Goal: Task Accomplishment & Management: Use online tool/utility

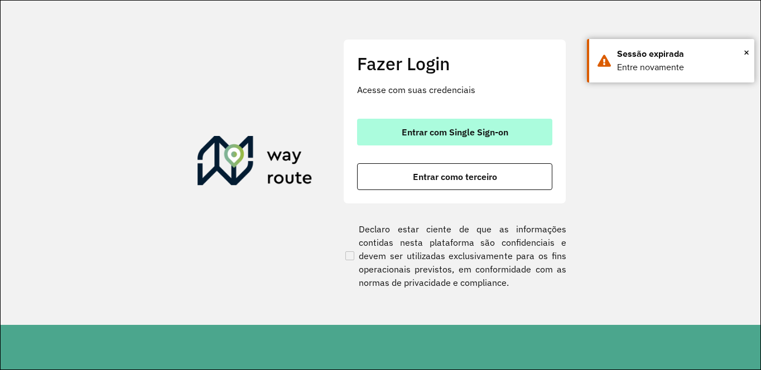
click at [457, 134] on span "Entrar com Single Sign-on" at bounding box center [455, 132] width 107 height 9
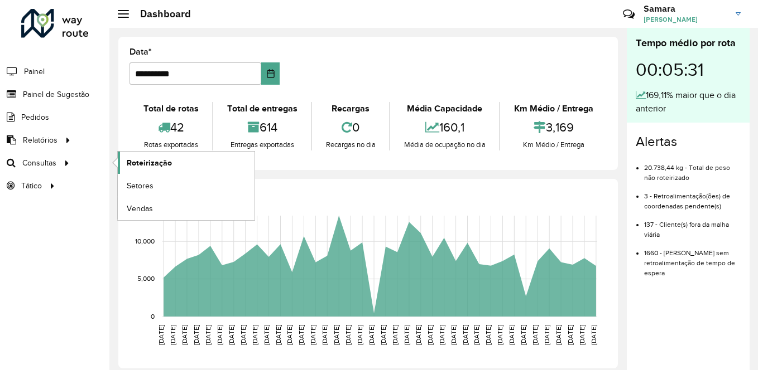
click at [162, 161] on span "Roteirização" at bounding box center [149, 163] width 45 height 12
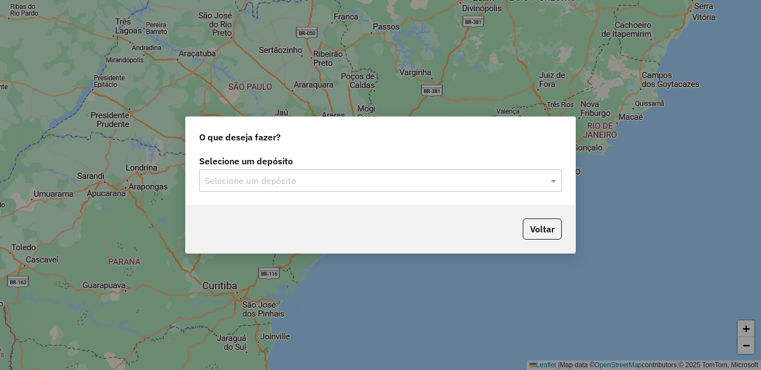
click at [235, 184] on input "text" at bounding box center [369, 181] width 329 height 13
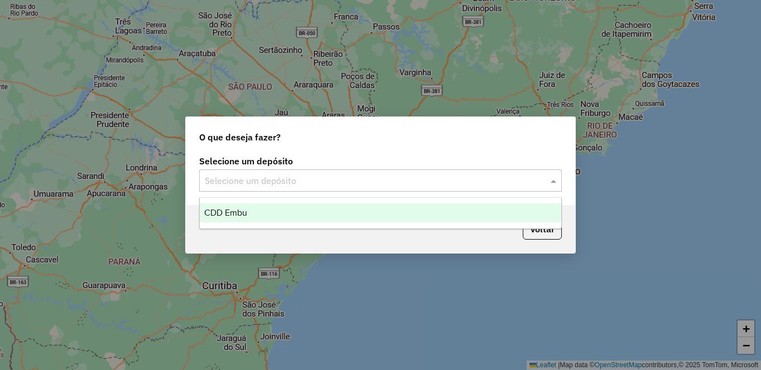
click at [233, 210] on span "CDD Embu" at bounding box center [225, 212] width 43 height 9
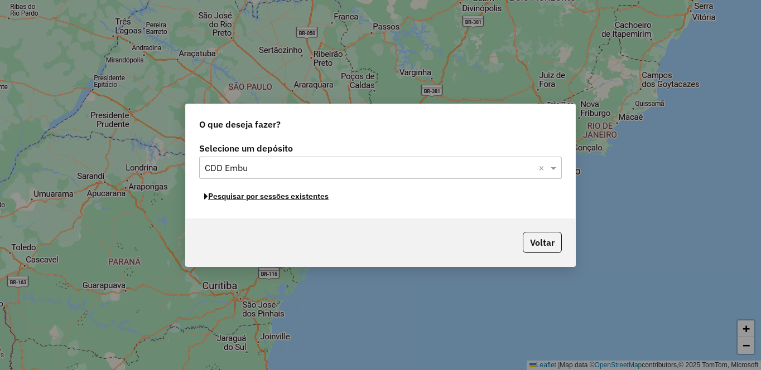
click at [236, 191] on button "Pesquisar por sessões existentes" at bounding box center [266, 196] width 134 height 17
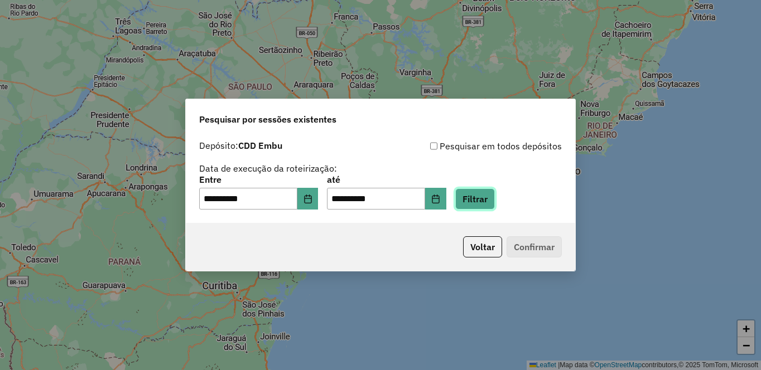
click at [495, 195] on button "Filtrar" at bounding box center [475, 199] width 40 height 21
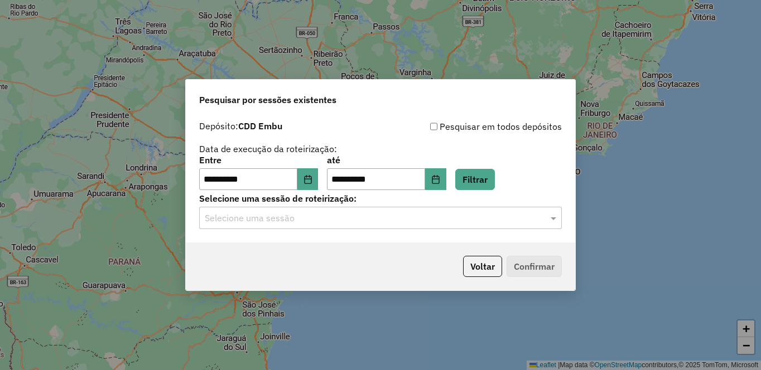
click at [385, 218] on input "text" at bounding box center [369, 218] width 329 height 13
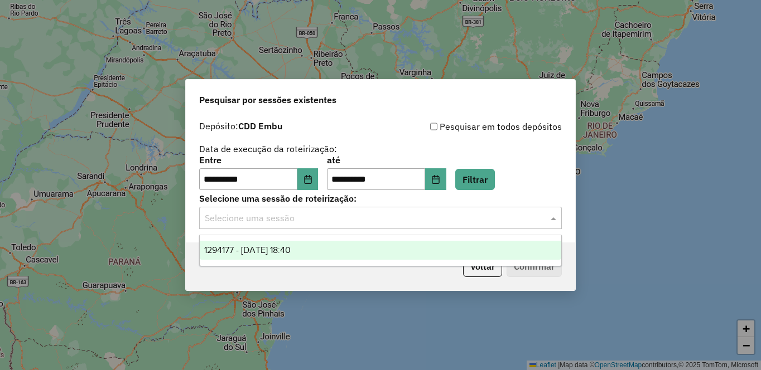
click at [345, 241] on div "1294177 - 14/10/2025 18:40" at bounding box center [381, 250] width 362 height 19
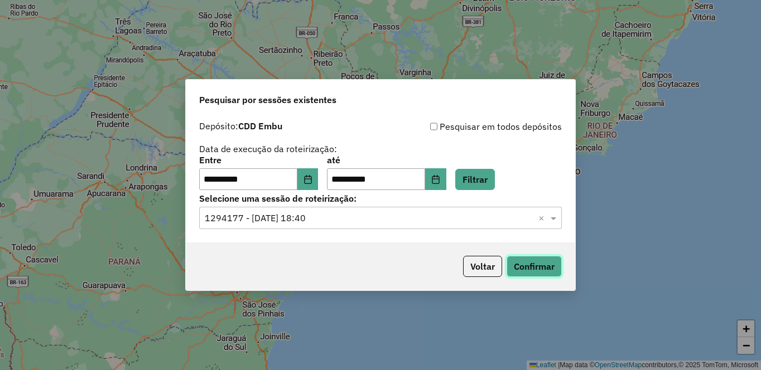
click at [537, 265] on button "Confirmar" at bounding box center [534, 266] width 55 height 21
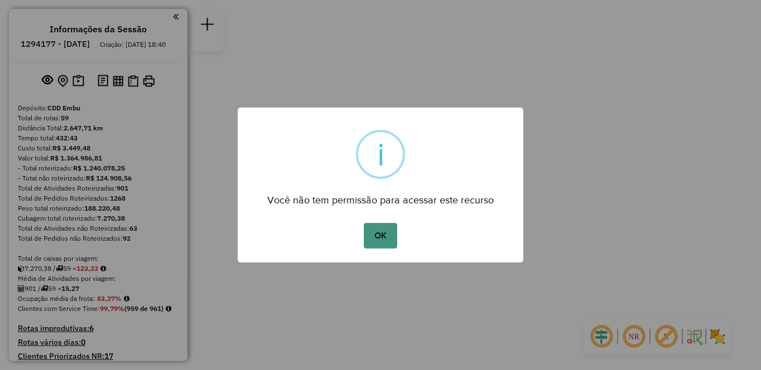
click at [376, 237] on button "OK" at bounding box center [380, 236] width 33 height 26
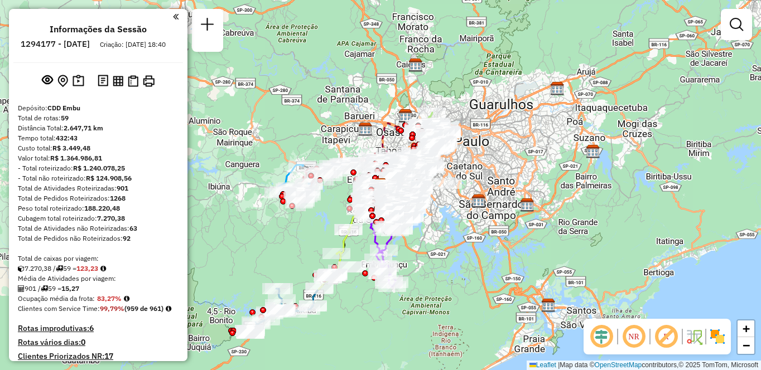
click at [715, 337] on img at bounding box center [718, 337] width 18 height 18
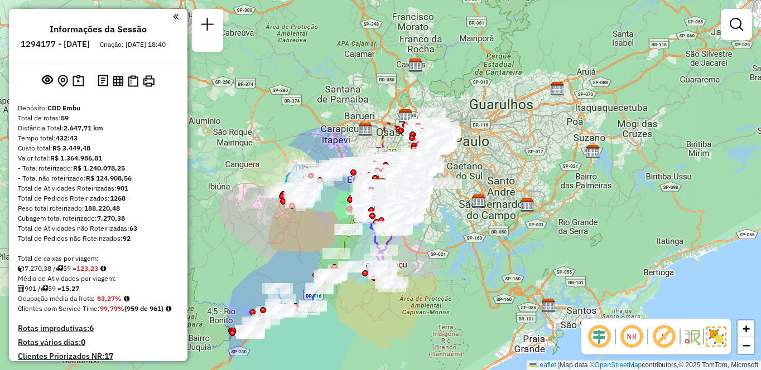
click at [667, 339] on em at bounding box center [664, 337] width 27 height 27
click at [629, 335] on em at bounding box center [631, 337] width 27 height 27
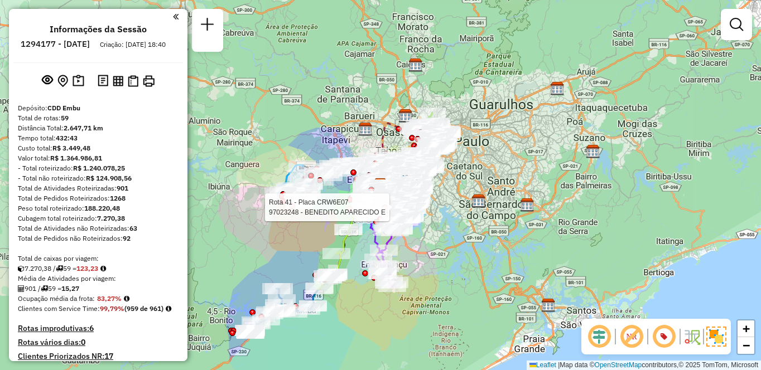
scroll to position [1528, 0]
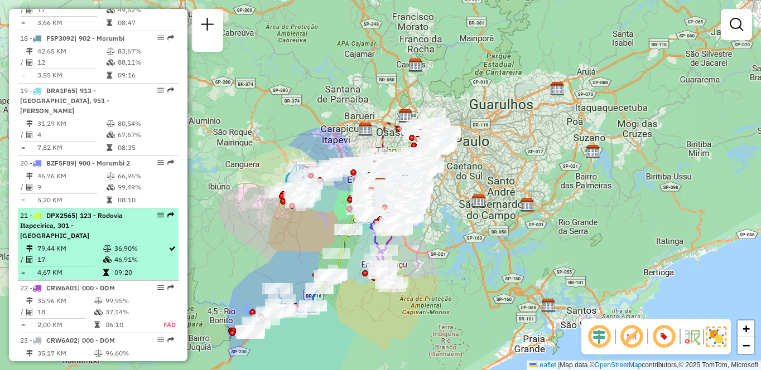
click at [71, 211] on span "| 123 - Rodovia Itapecirica, 301 - [GEOGRAPHIC_DATA]" at bounding box center [71, 225] width 103 height 28
select select "**********"
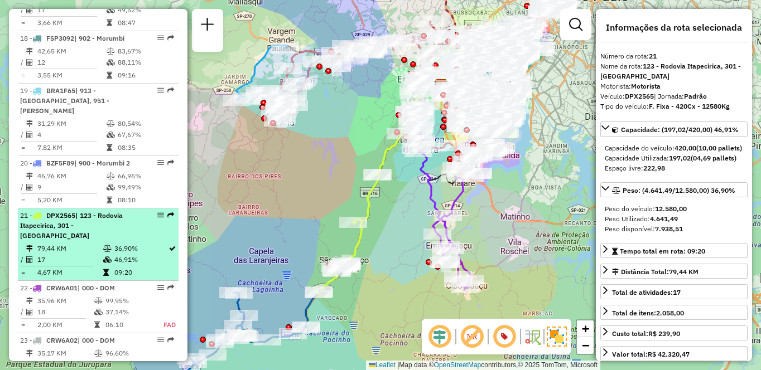
click at [157, 212] on em at bounding box center [160, 215] width 7 height 7
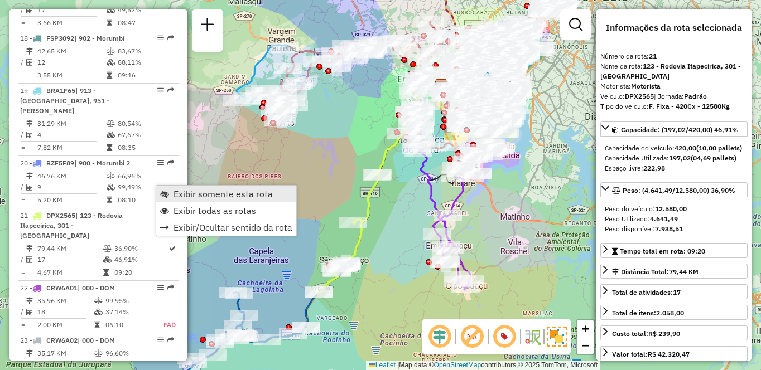
click at [199, 191] on span "Exibir somente esta rota" at bounding box center [223, 194] width 99 height 9
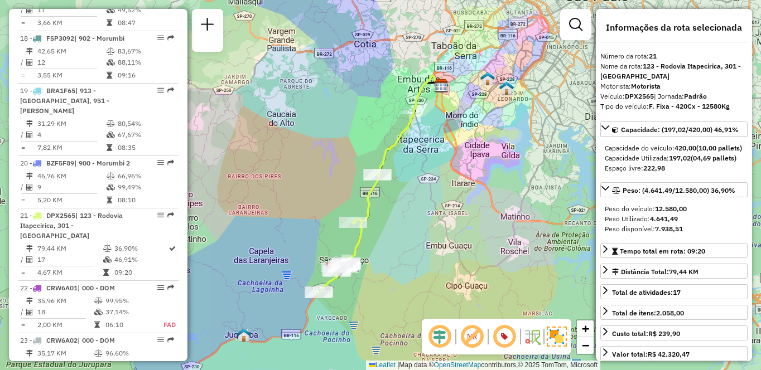
scroll to position [536, 0]
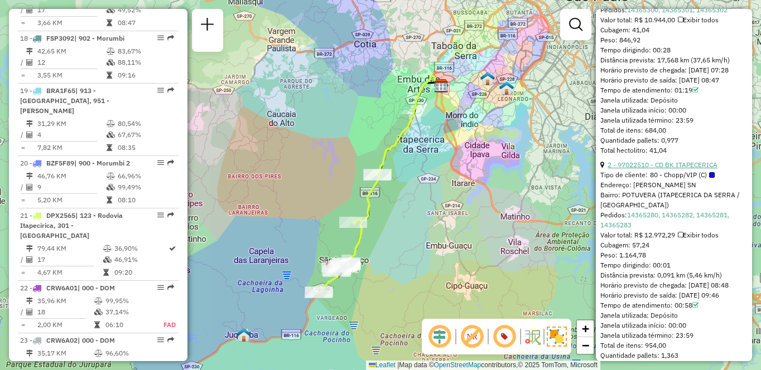
click at [694, 169] on link "2 - 97022510 - CD BK ITAPECERICA" at bounding box center [663, 165] width 110 height 8
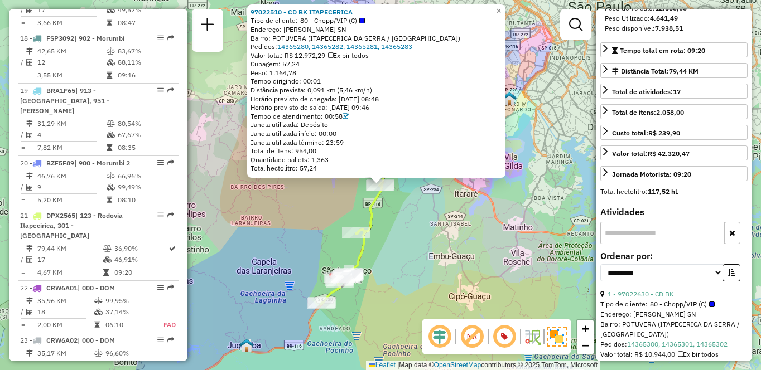
scroll to position [3058, 0]
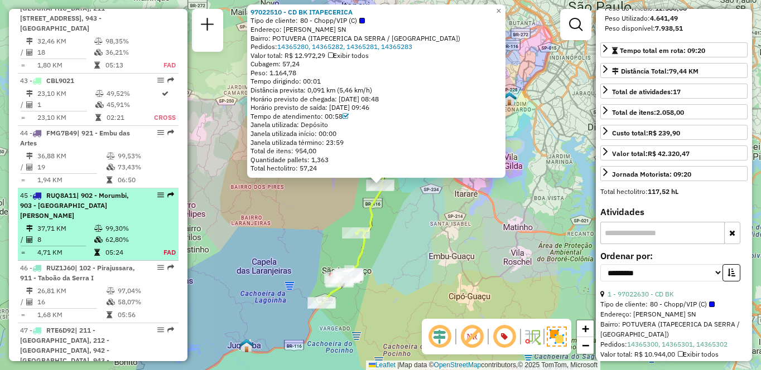
click at [89, 223] on td "37,71 KM" at bounding box center [65, 228] width 57 height 11
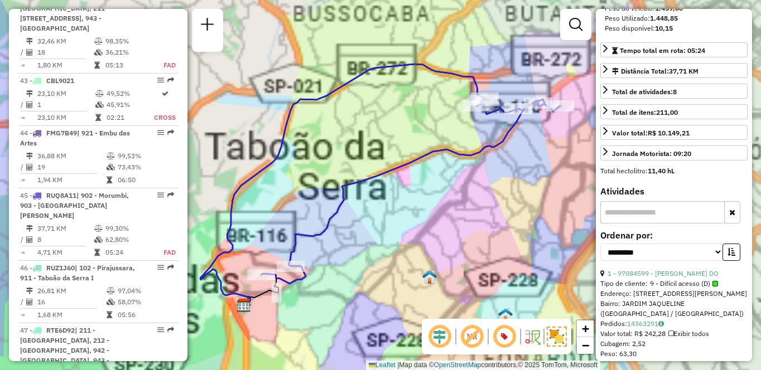
scroll to position [3227, 0]
